Goal: Task Accomplishment & Management: Use online tool/utility

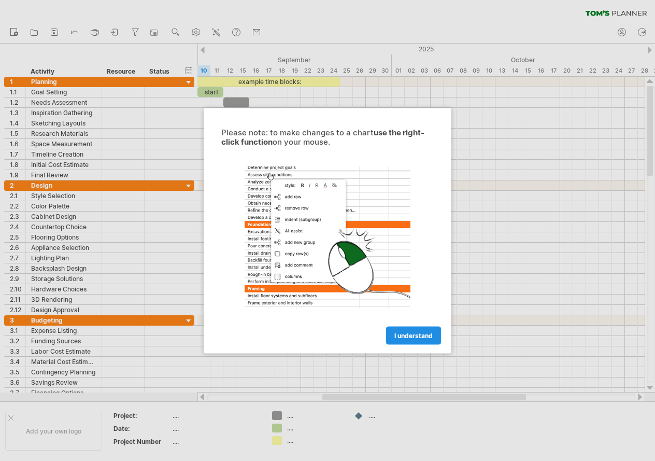
click at [412, 335] on span "I understand" at bounding box center [414, 335] width 38 height 8
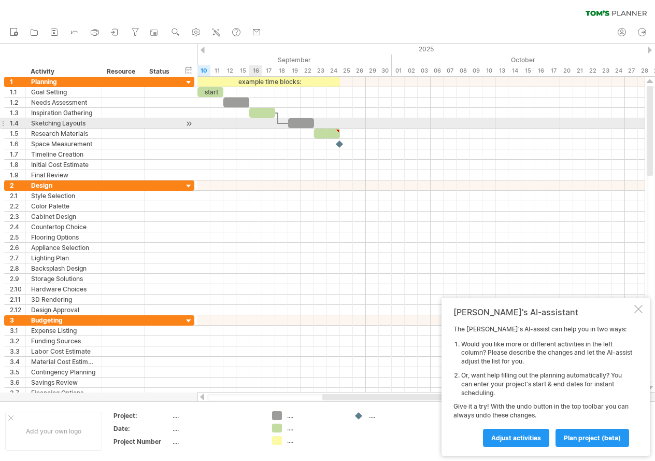
click at [253, 123] on div at bounding box center [421, 123] width 447 height 10
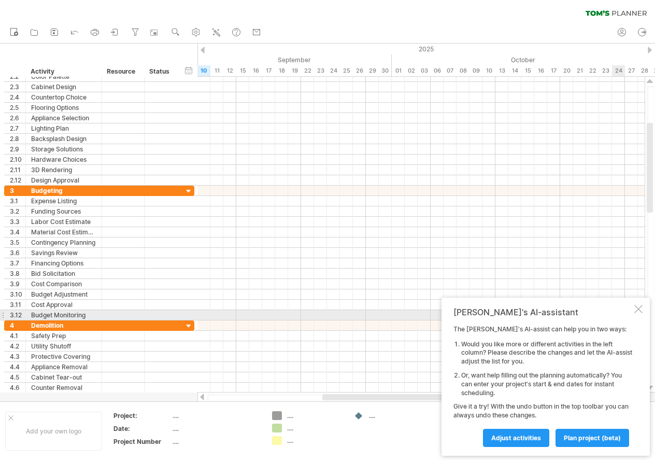
click at [641, 313] on div at bounding box center [639, 309] width 8 height 8
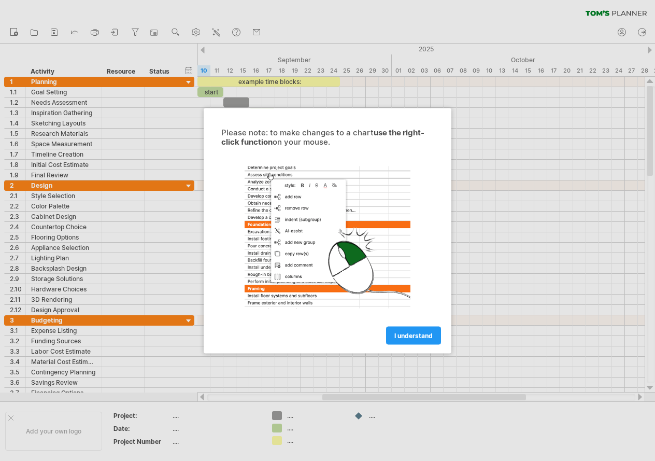
click at [143, 55] on div at bounding box center [327, 230] width 655 height 461
